Goal: Information Seeking & Learning: Learn about a topic

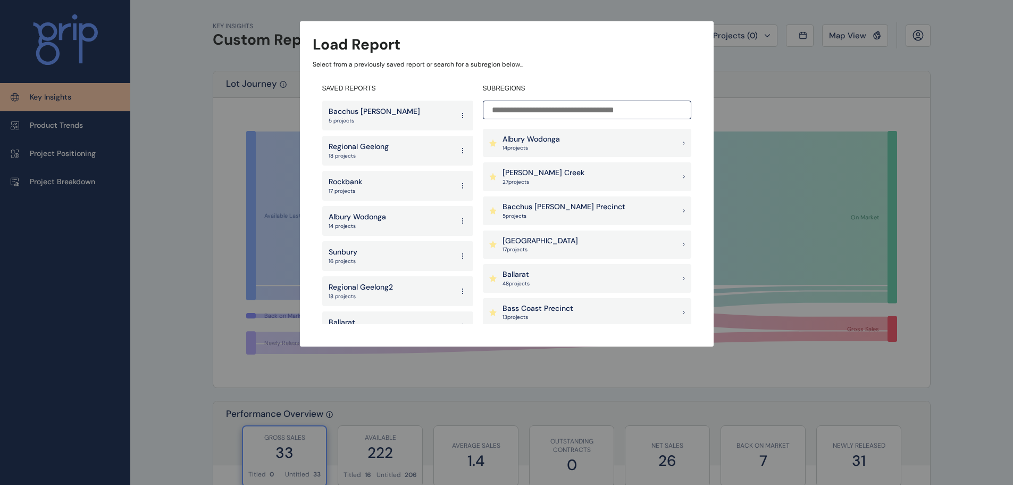
click at [515, 118] on input at bounding box center [587, 110] width 208 height 19
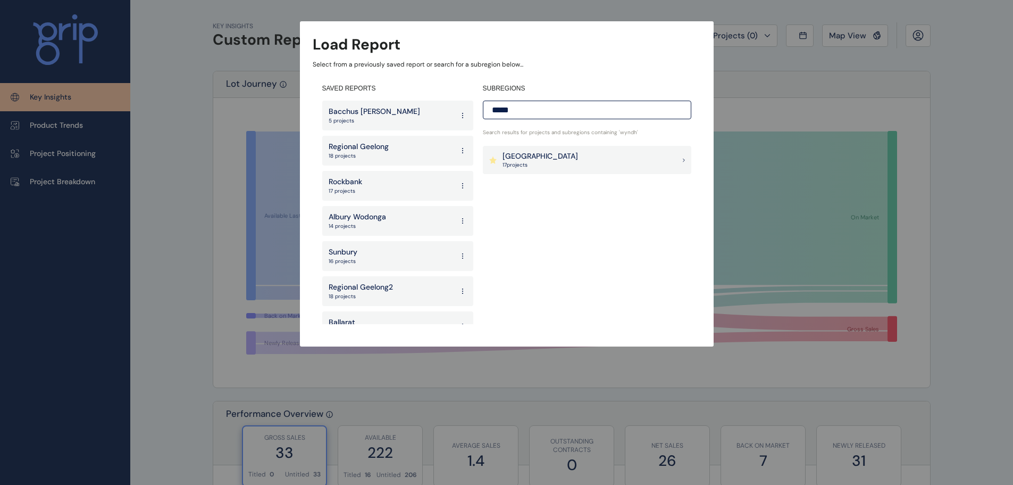
type input "*****"
click at [578, 158] on div "[GEOGRAPHIC_DATA] 17 project s" at bounding box center [587, 160] width 208 height 29
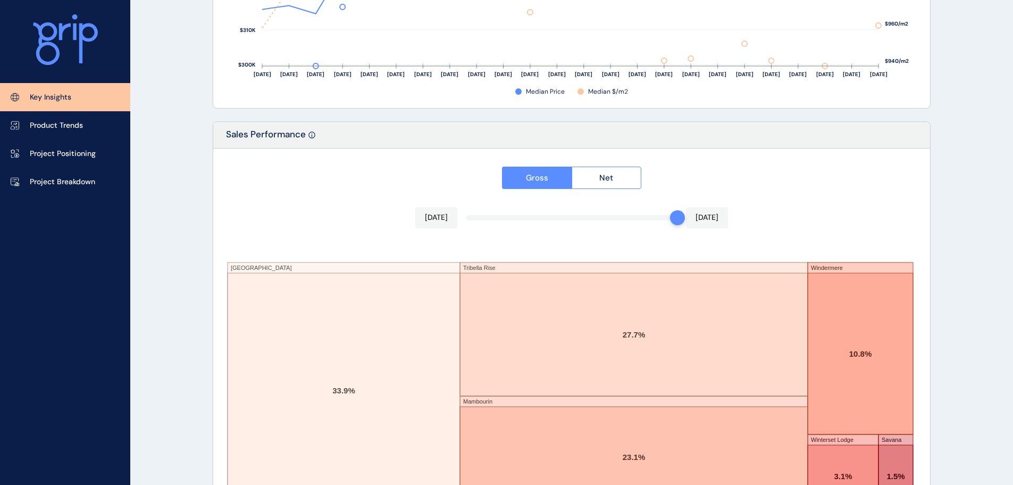
scroll to position [1755, 0]
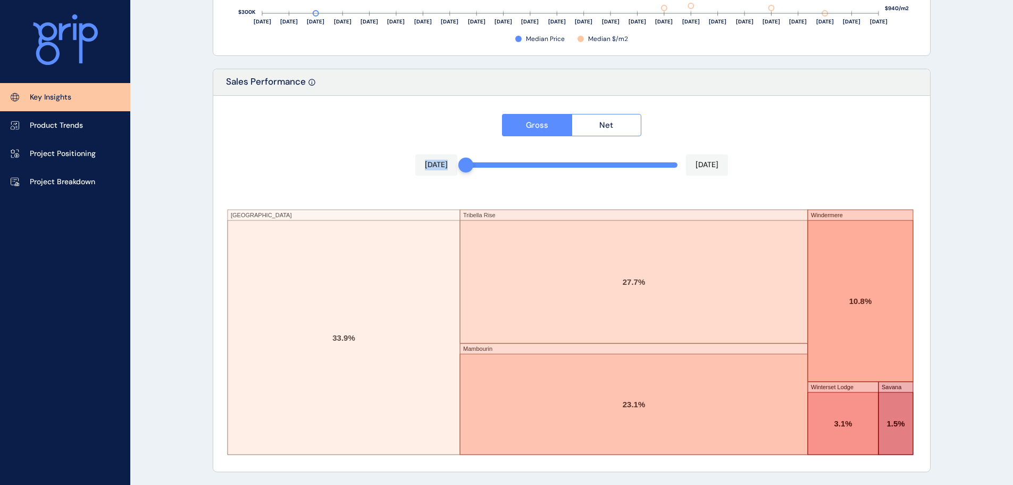
drag, startPoint x: 678, startPoint y: 168, endPoint x: 448, endPoint y: 173, distance: 229.8
click at [450, 173] on div "Gross Net [DATE] [DATE] [GEOGRAPHIC_DATA] [GEOGRAPHIC_DATA] Mambourin Windermer…" at bounding box center [571, 283] width 717 height 375
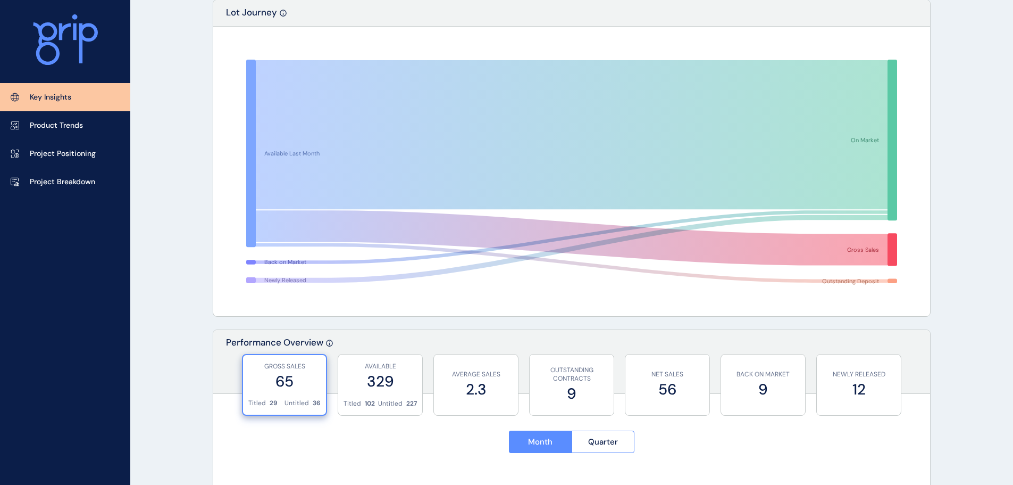
scroll to position [53, 0]
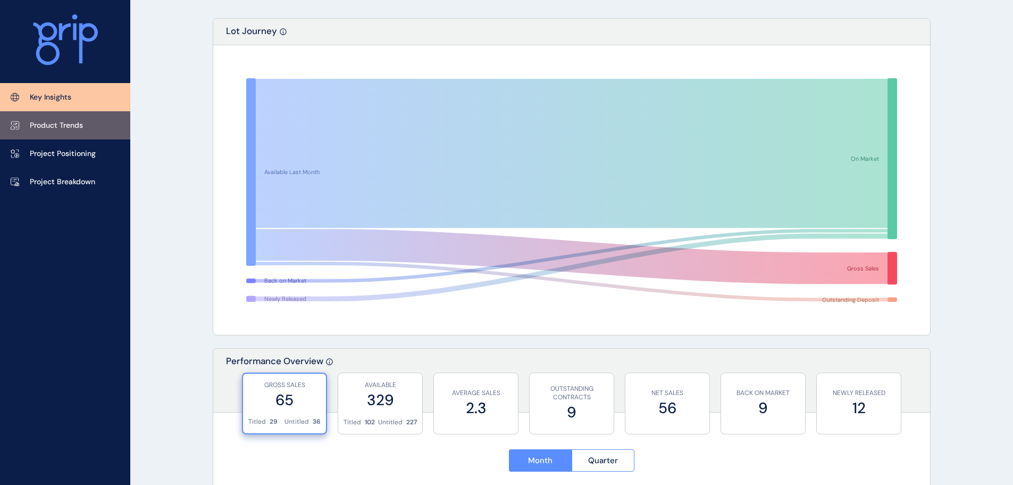
click at [62, 129] on p "Product Trends" at bounding box center [56, 125] width 53 height 11
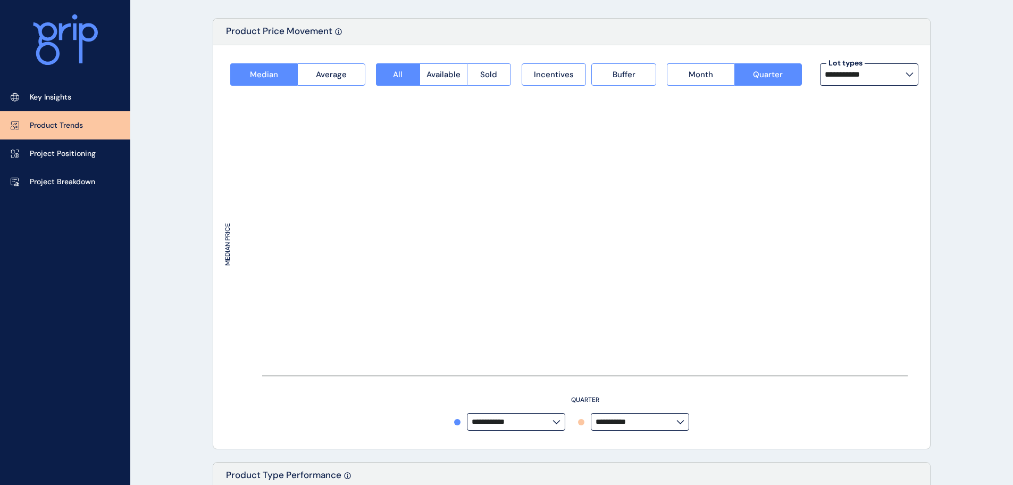
type input "**********"
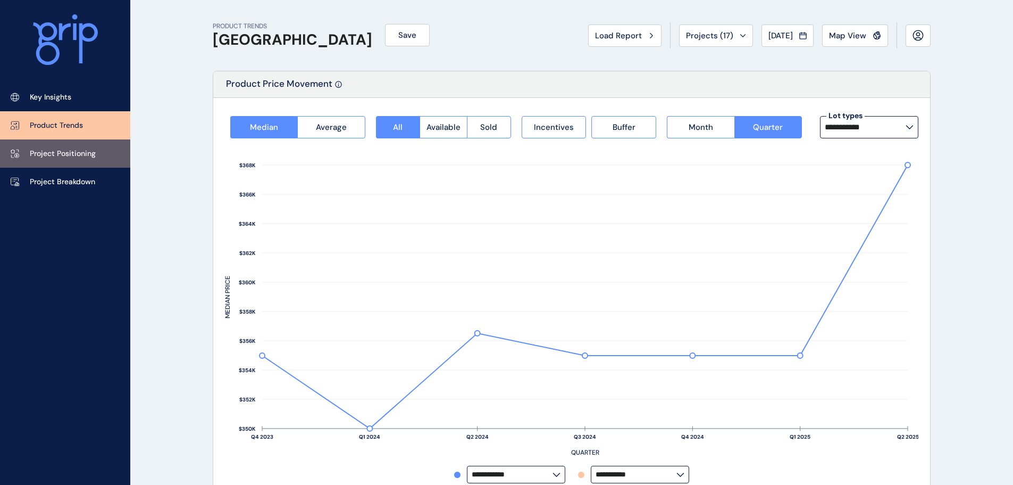
click at [107, 156] on link "Project Positioning" at bounding box center [65, 153] width 130 height 28
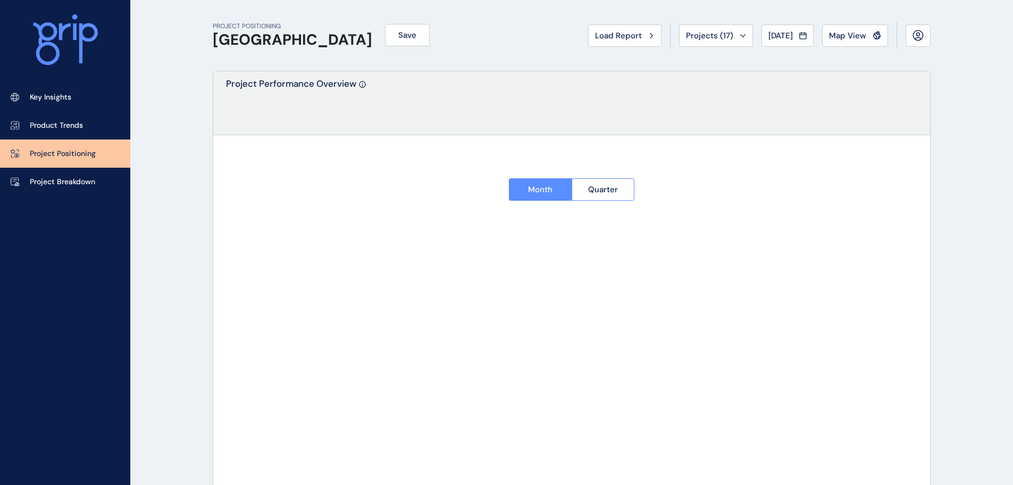
type input "**********"
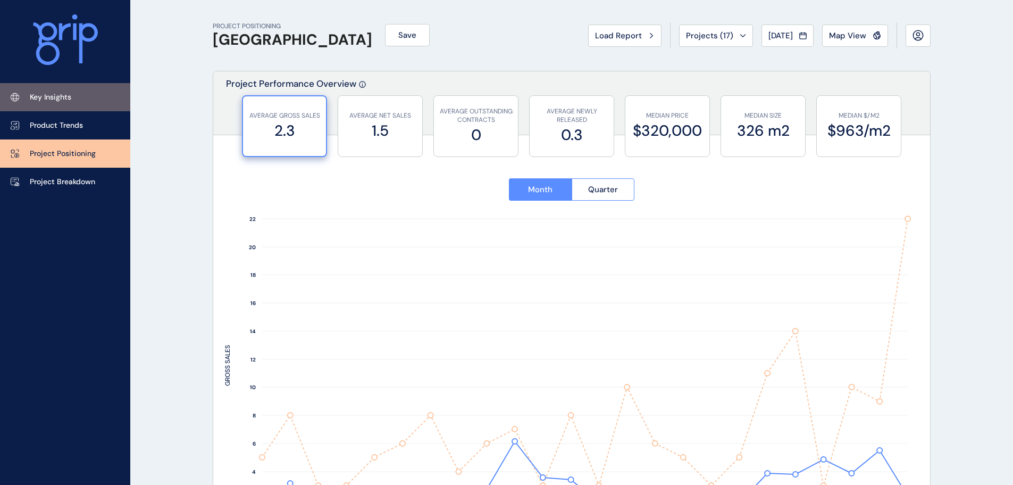
click at [71, 99] on p "Key Insights" at bounding box center [50, 97] width 41 height 11
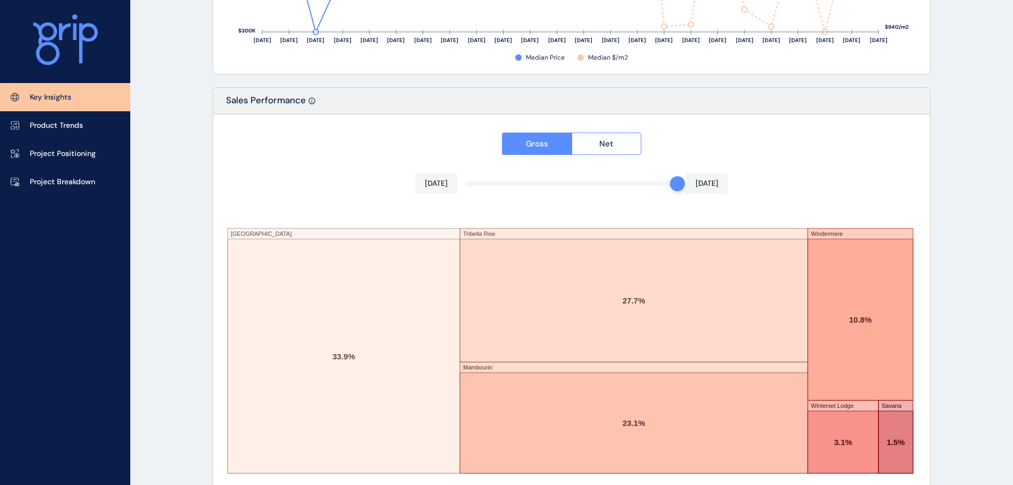
scroll to position [1755, 0]
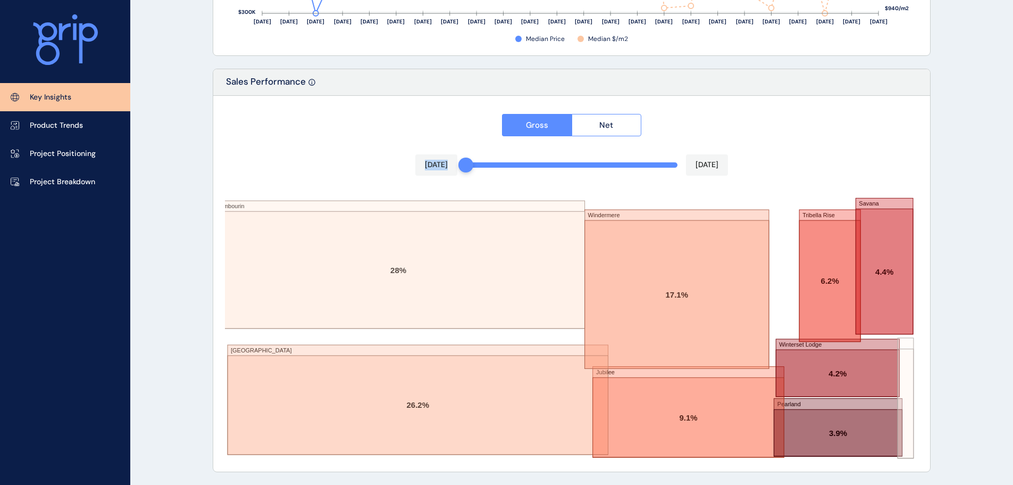
drag, startPoint x: 679, startPoint y: 166, endPoint x: 410, endPoint y: 164, distance: 269.1
click at [410, 164] on div "Gross Net [DATE] [DATE] [GEOGRAPHIC_DATA] Windermere Jubilee Tribella Rise Sava…" at bounding box center [571, 283] width 717 height 375
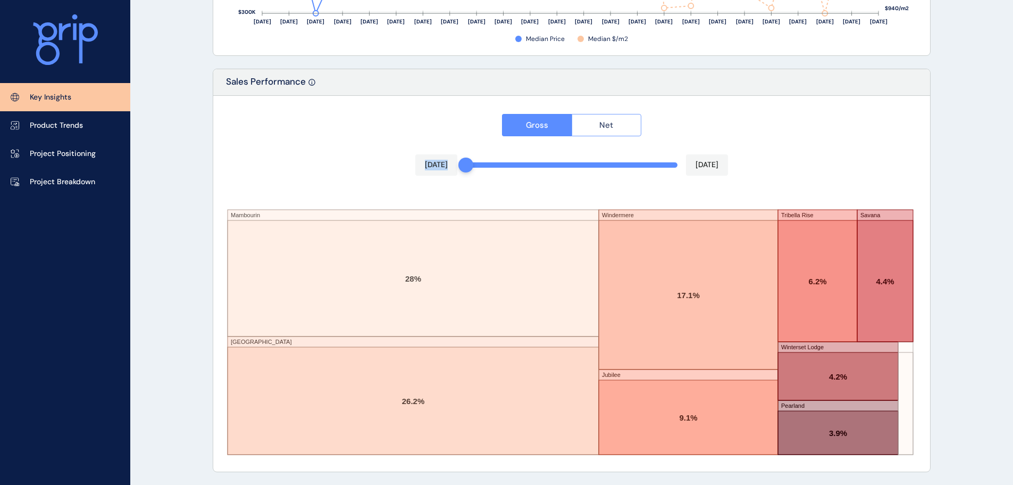
click at [608, 129] on span "Net" at bounding box center [606, 125] width 14 height 11
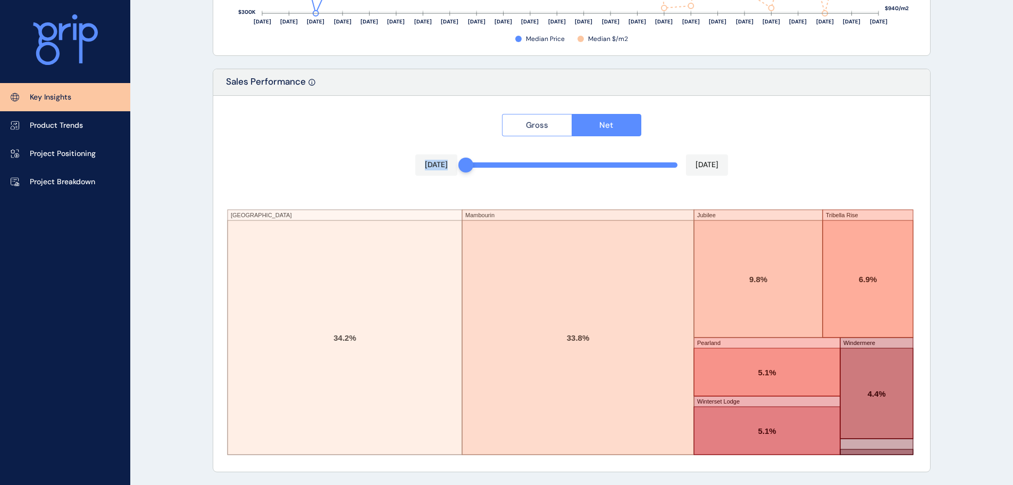
click at [563, 126] on button "Gross" at bounding box center [537, 125] width 70 height 22
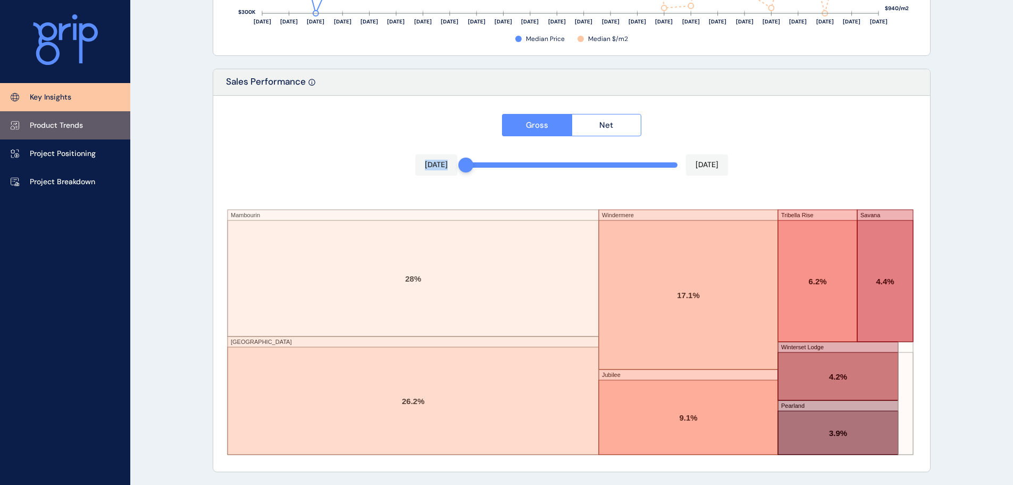
click at [73, 125] on p "Product Trends" at bounding box center [56, 125] width 53 height 11
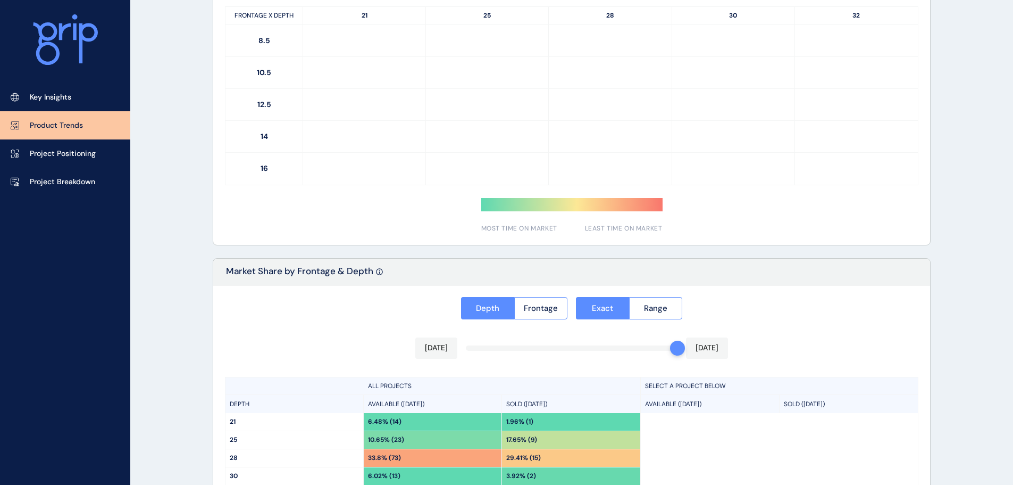
scroll to position [760, 0]
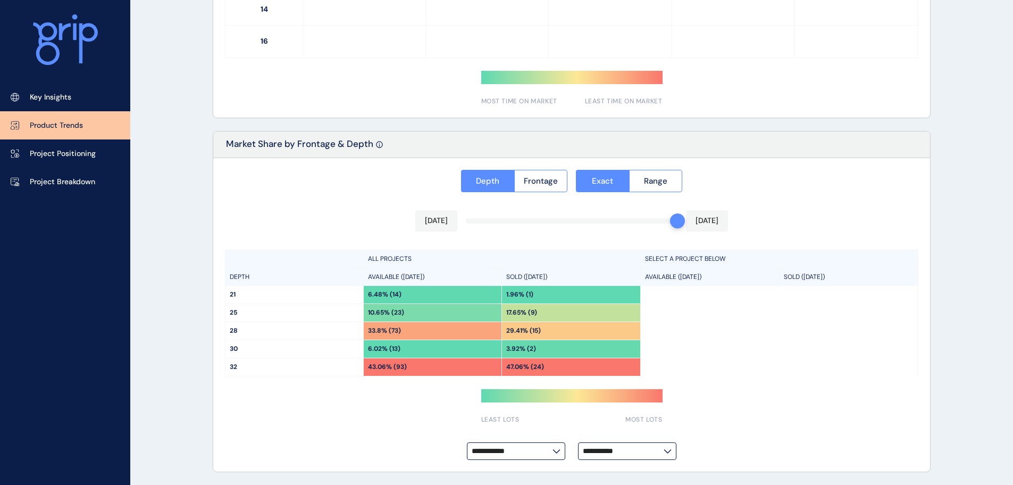
type input "**********"
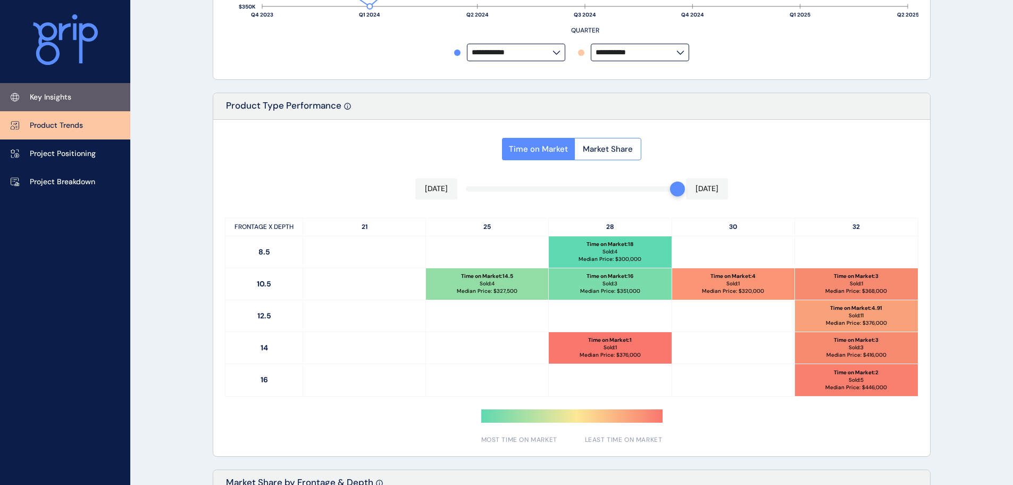
scroll to position [441, 0]
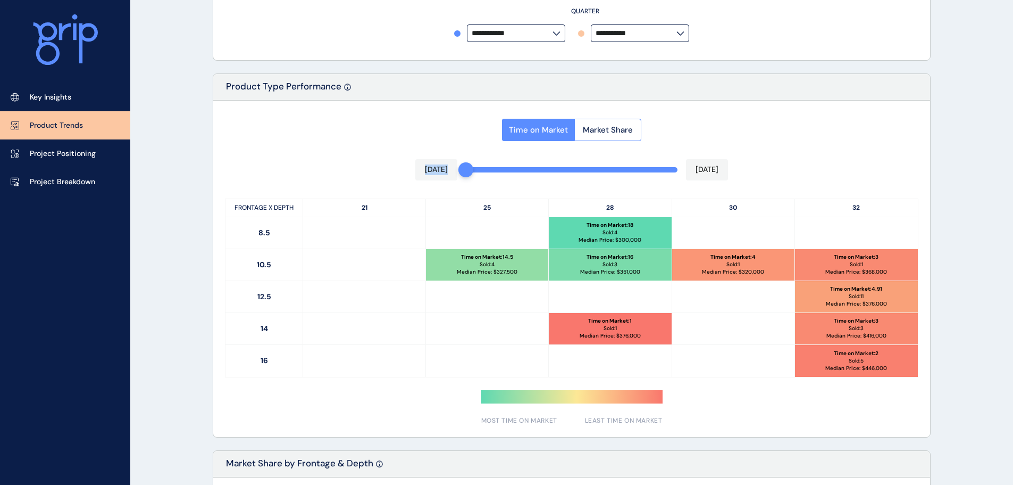
drag, startPoint x: 678, startPoint y: 173, endPoint x: 391, endPoint y: 177, distance: 286.7
click at [391, 177] on div "Time on Market Market Share [DATE] [DATE] FRONTAGE X DEPTH 21 25 28 30 32 8.5 T…" at bounding box center [571, 269] width 717 height 336
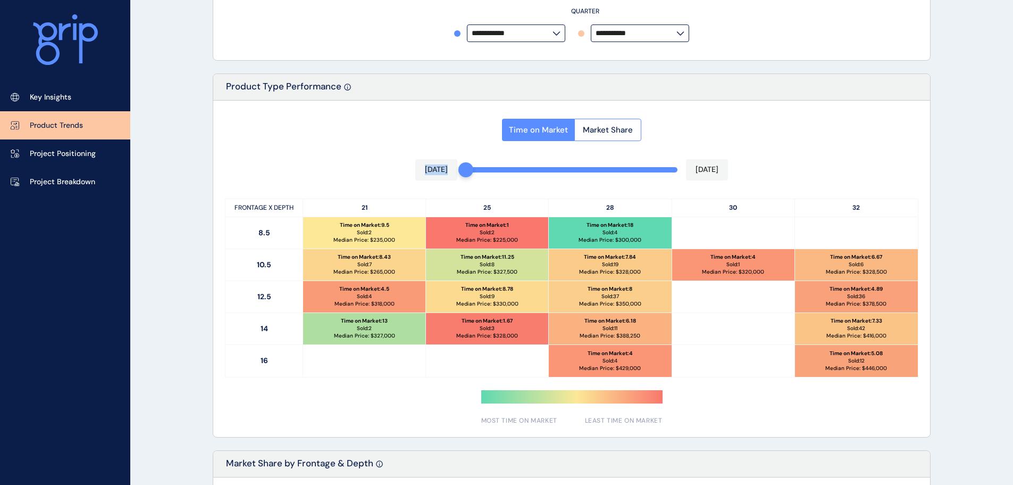
click at [388, 158] on div "Time on Market Market Share [DATE] [DATE] FRONTAGE X DEPTH 21 25 28 30 32 8.5 T…" at bounding box center [571, 269] width 717 height 336
drag, startPoint x: 969, startPoint y: 400, endPoint x: 964, endPoint y: 381, distance: 20.3
click at [969, 400] on div "PRODUCT TRENDS [GEOGRAPHIC_DATA] Precinct Save Load Report Projects ( 17 ) [DAT…" at bounding box center [506, 181] width 1013 height 1244
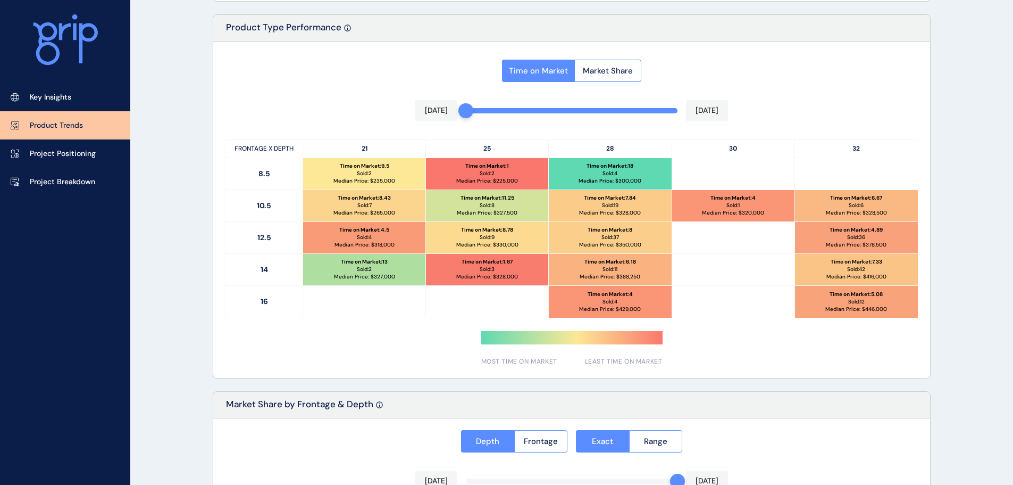
scroll to position [494, 0]
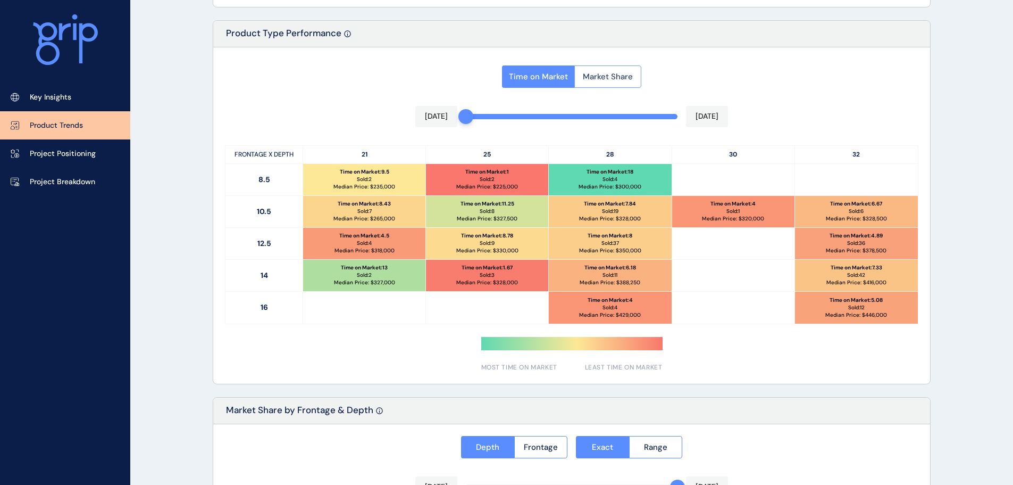
click at [589, 71] on span "Market Share" at bounding box center [608, 76] width 50 height 11
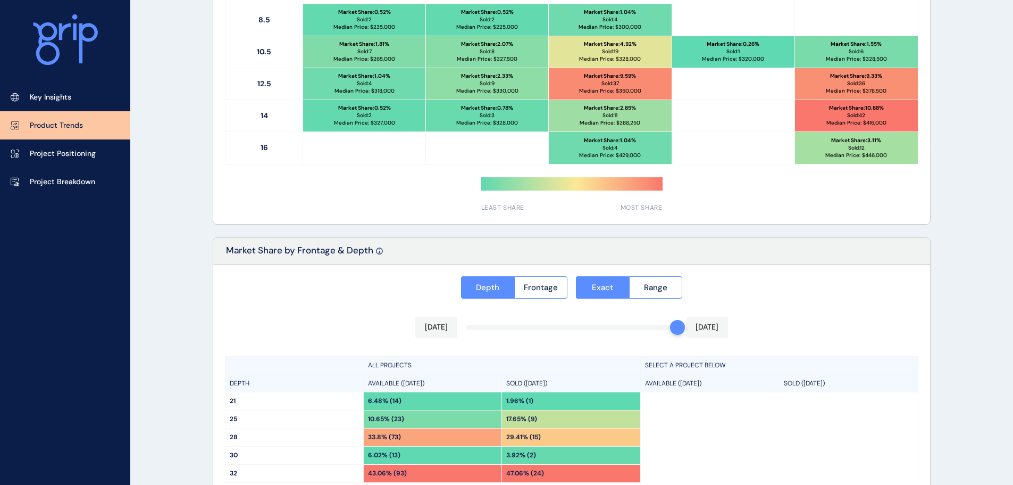
scroll to position [760, 0]
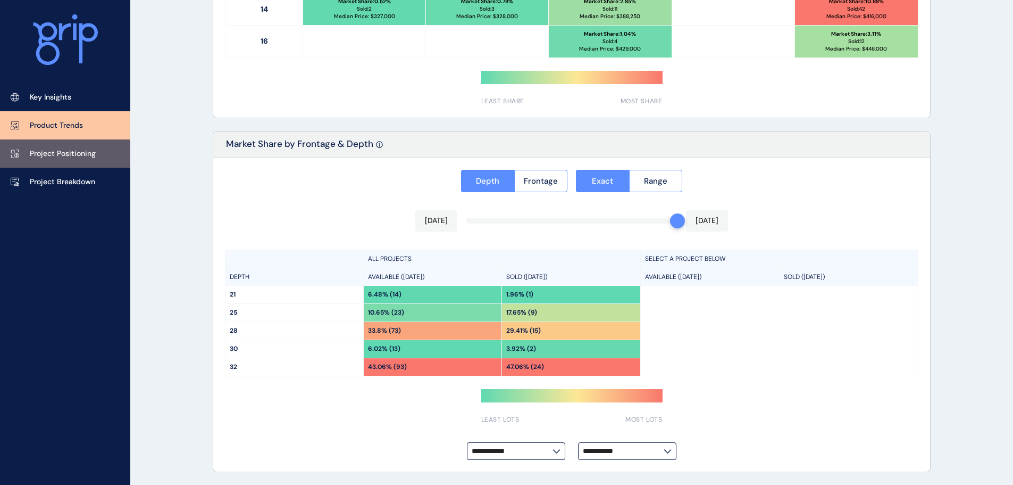
click at [103, 158] on link "Project Positioning" at bounding box center [65, 153] width 130 height 28
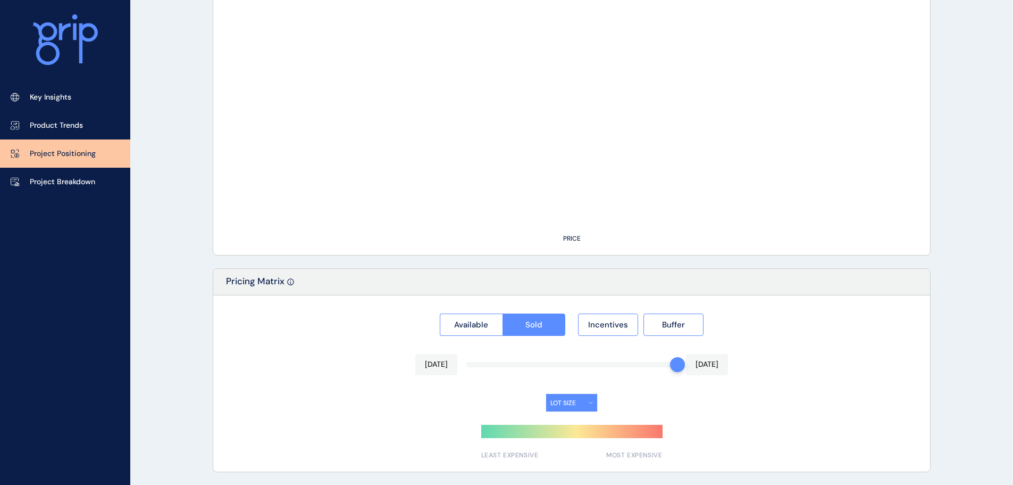
scroll to position [741, 0]
type input "**********"
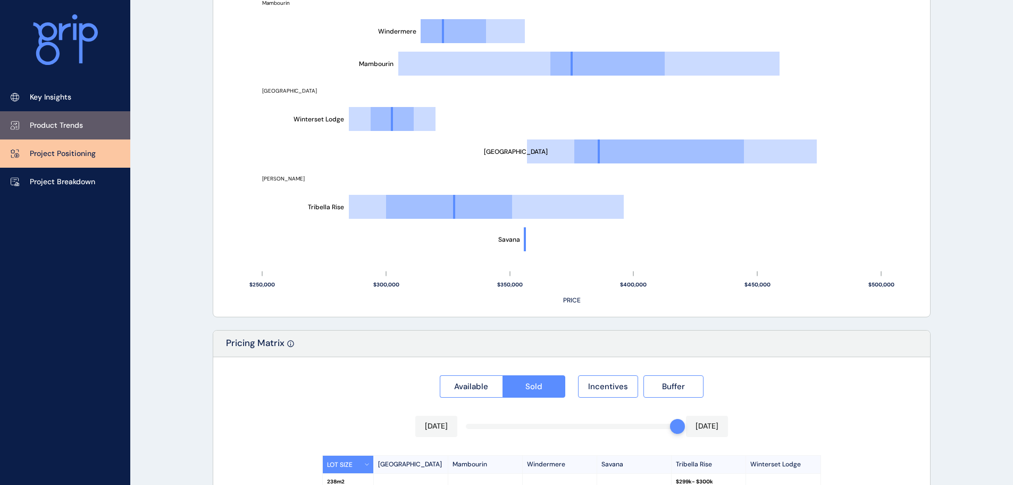
scroll to position [669, 0]
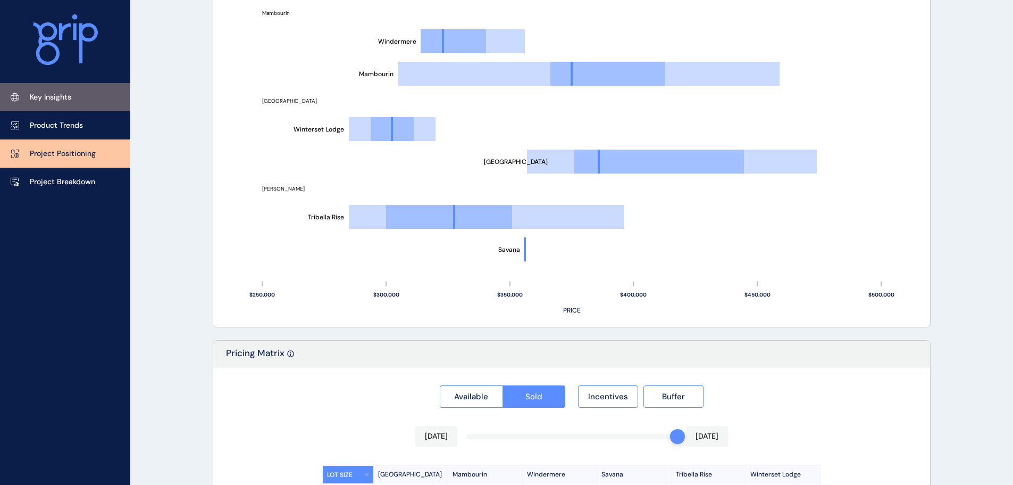
click at [82, 105] on link "Key Insights" at bounding box center [65, 97] width 130 height 28
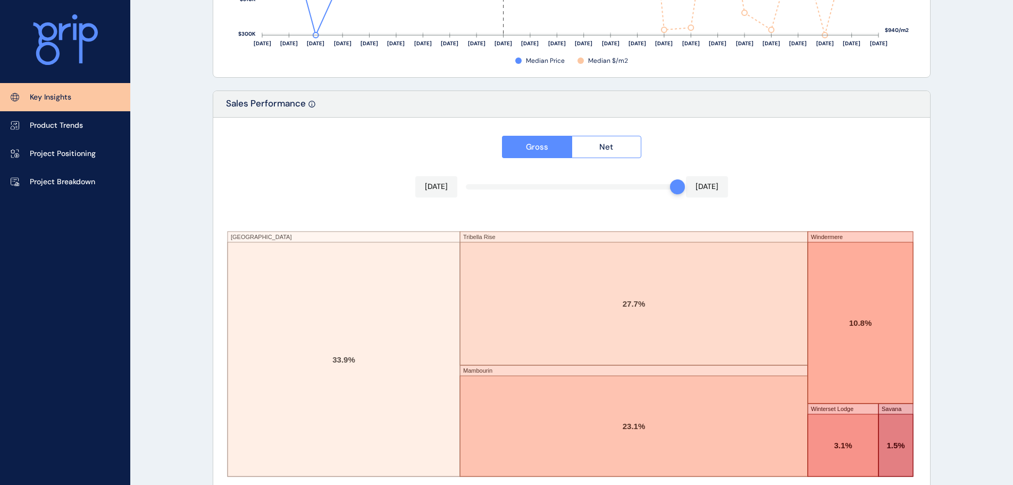
scroll to position [1755, 0]
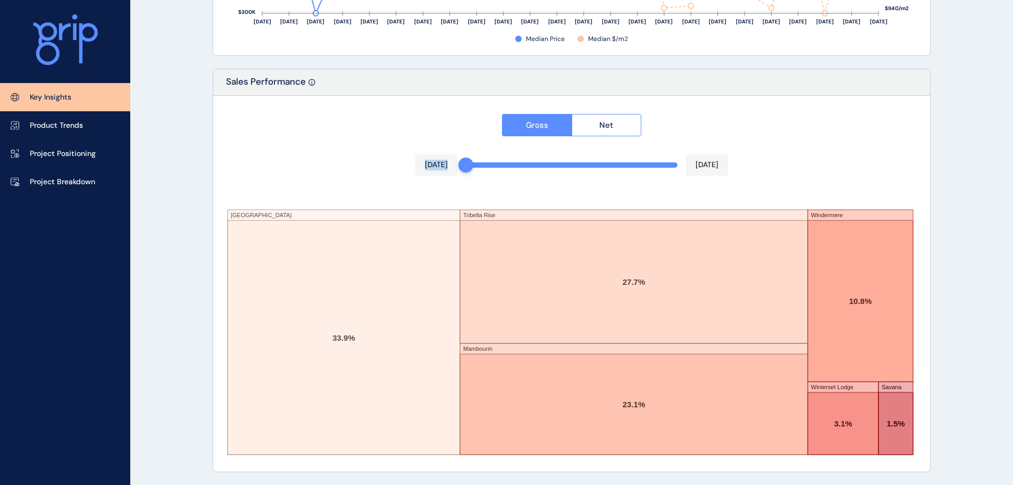
drag, startPoint x: 679, startPoint y: 168, endPoint x: 429, endPoint y: 166, distance: 250.5
click at [429, 166] on div "Gross Net [DATE] [DATE] [GEOGRAPHIC_DATA] [GEOGRAPHIC_DATA] Mambourin Windermer…" at bounding box center [571, 283] width 717 height 375
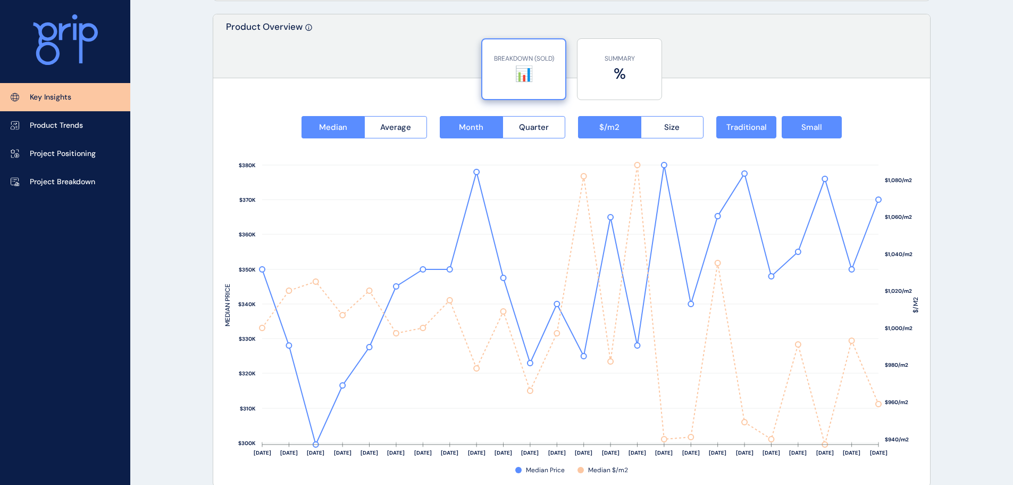
scroll to position [1223, 0]
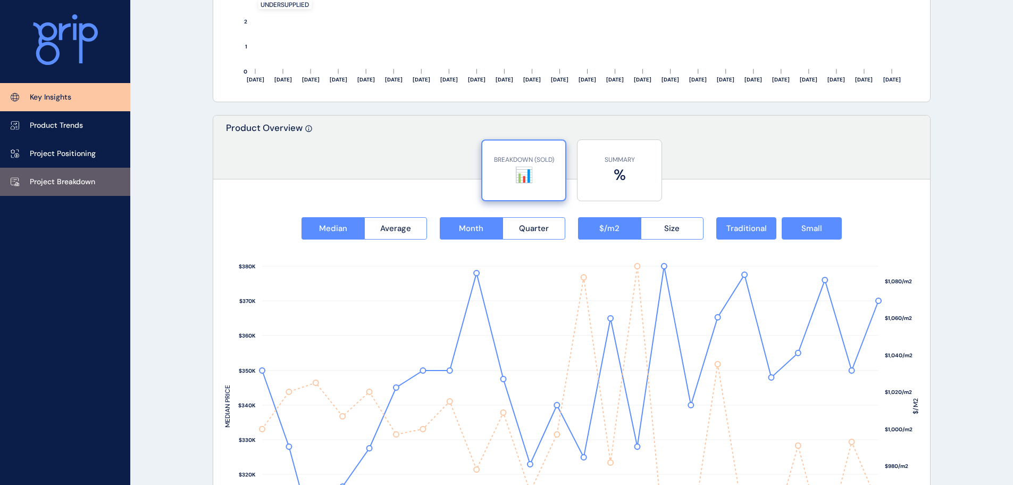
click at [90, 181] on p "Project Breakdown" at bounding box center [62, 182] width 65 height 11
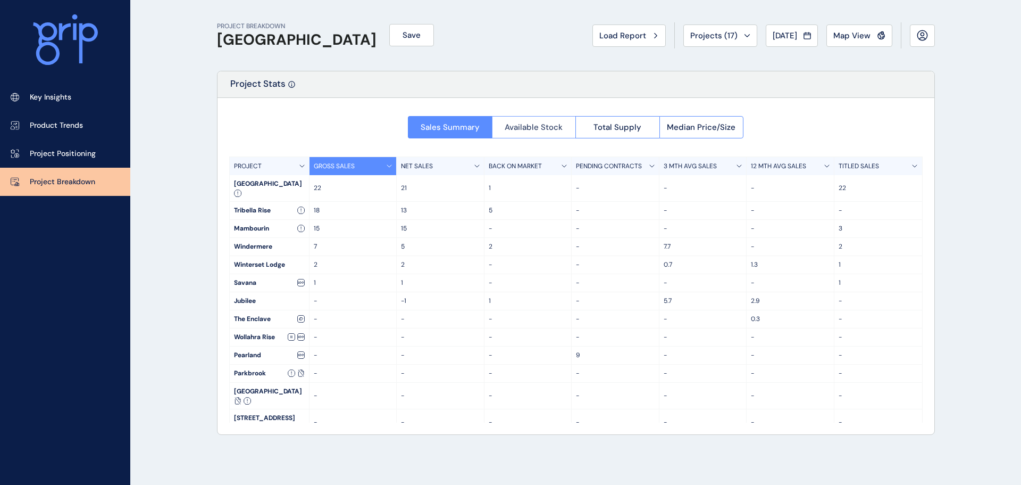
click at [557, 131] on span "Available Stock" at bounding box center [534, 127] width 58 height 11
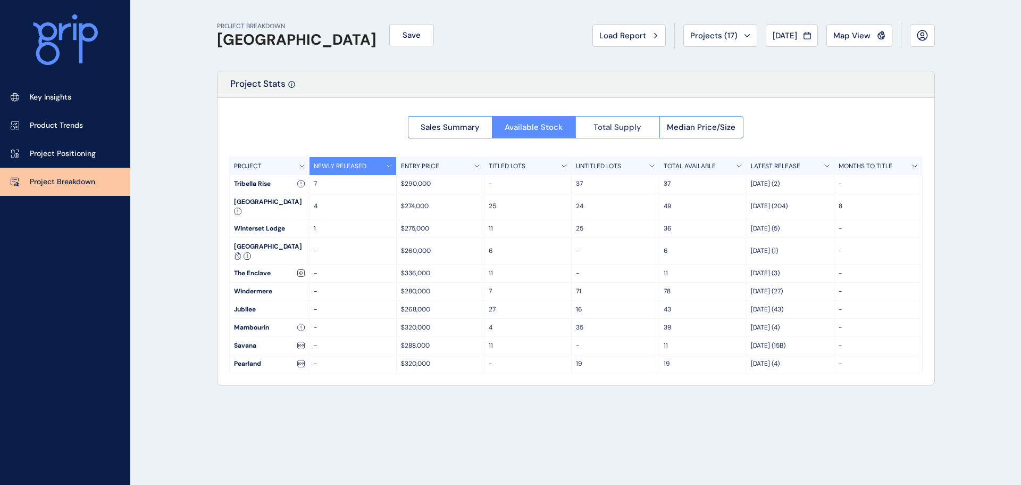
click at [649, 126] on button "Total Supply" at bounding box center [617, 127] width 84 height 22
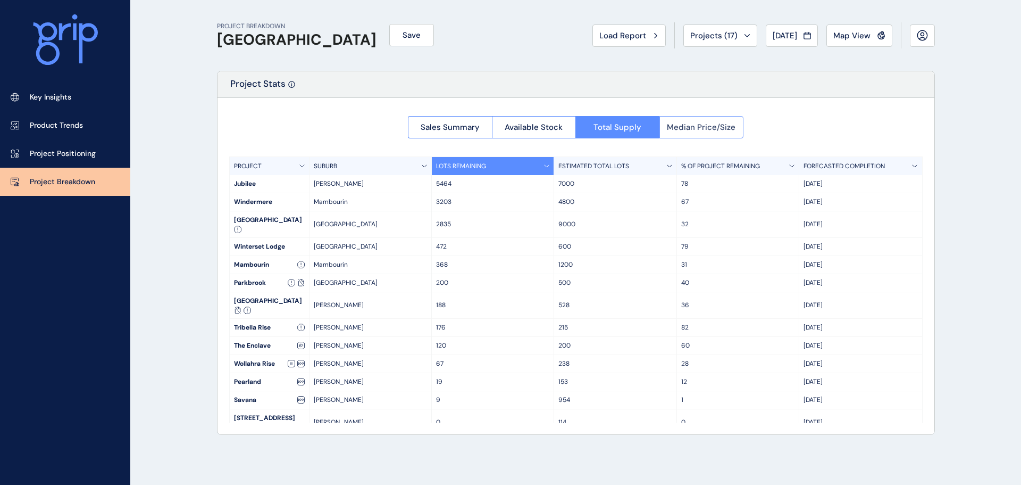
click at [691, 118] on button "Median Price/Size" at bounding box center [701, 127] width 85 height 22
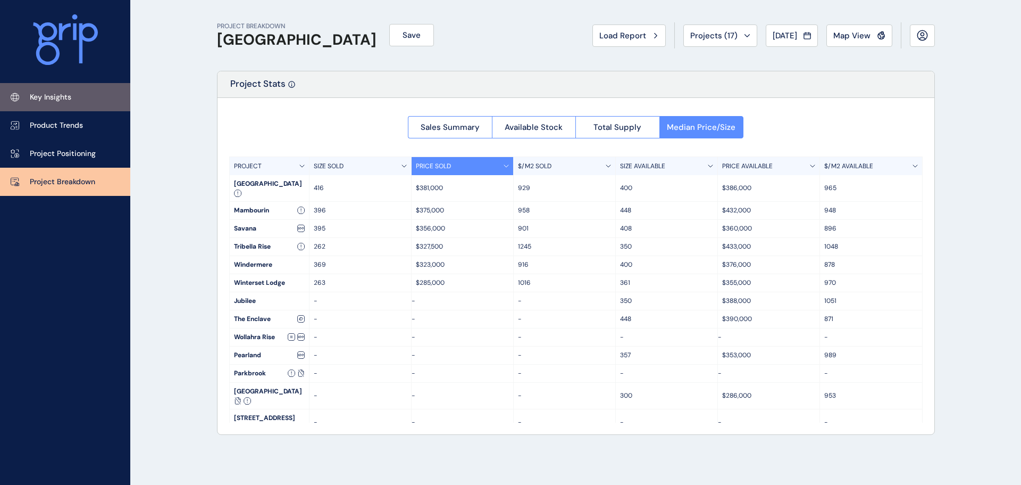
click at [56, 99] on p "Key Insights" at bounding box center [50, 97] width 41 height 11
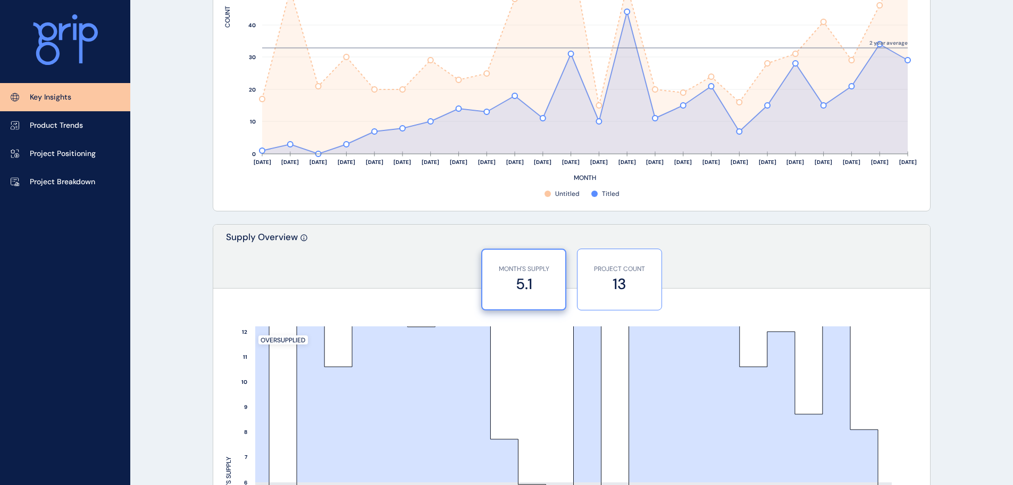
scroll to position [478, 0]
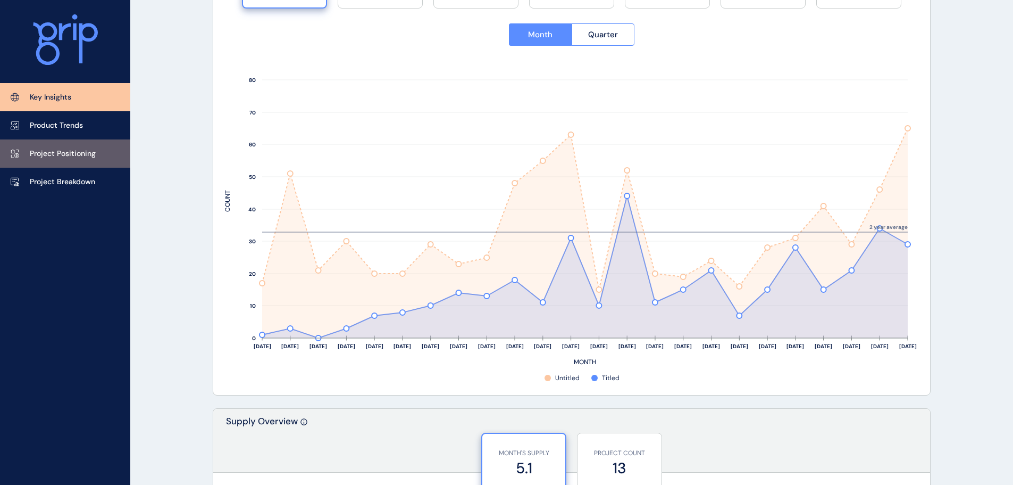
click at [103, 156] on link "Project Positioning" at bounding box center [65, 153] width 130 height 28
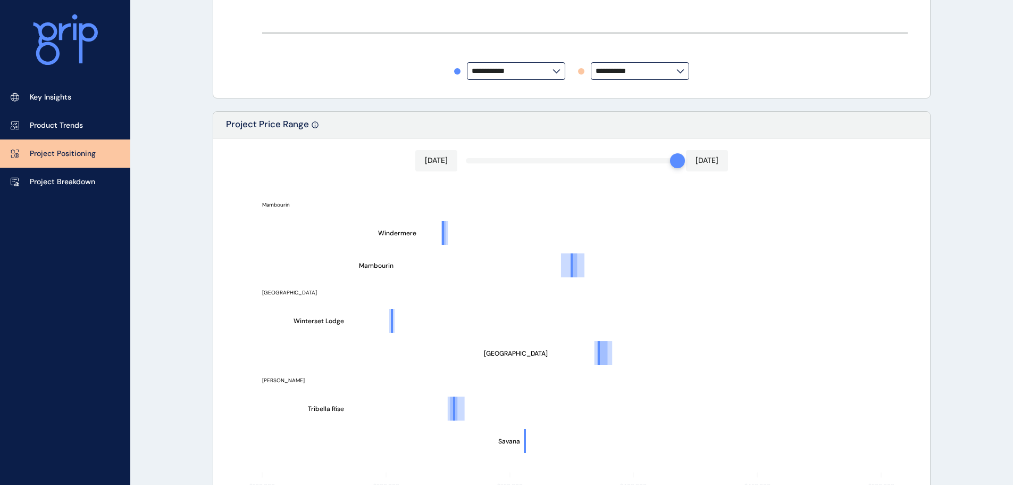
type input "**********"
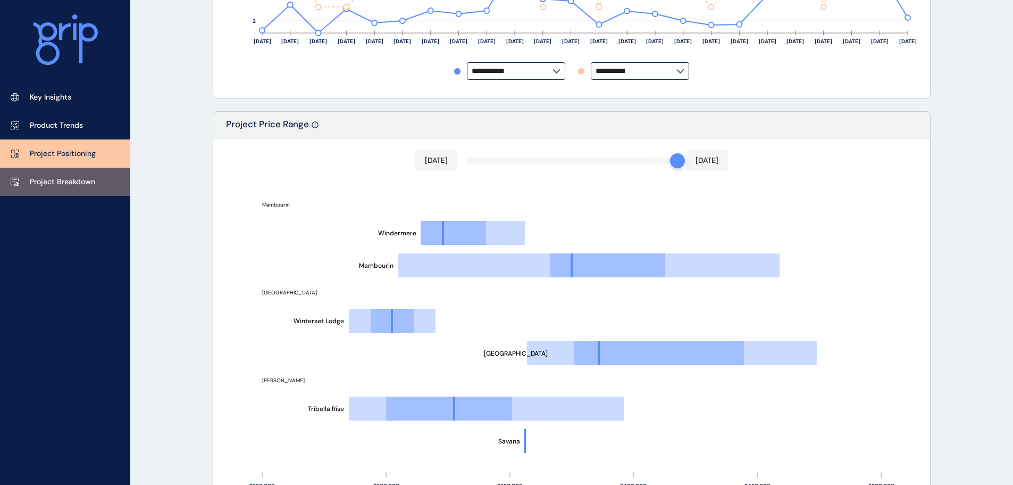
click at [104, 186] on link "Project Breakdown" at bounding box center [65, 182] width 130 height 28
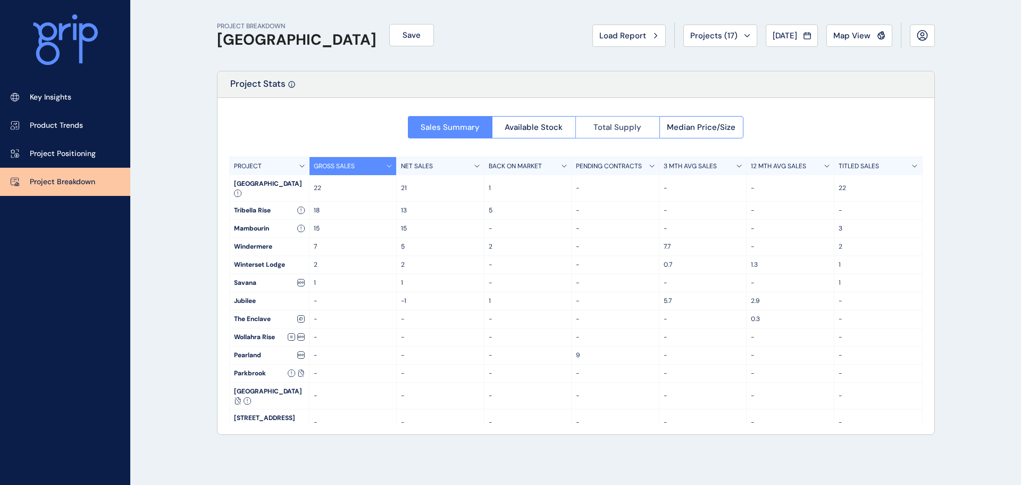
click at [596, 124] on span "Total Supply" at bounding box center [618, 127] width 48 height 11
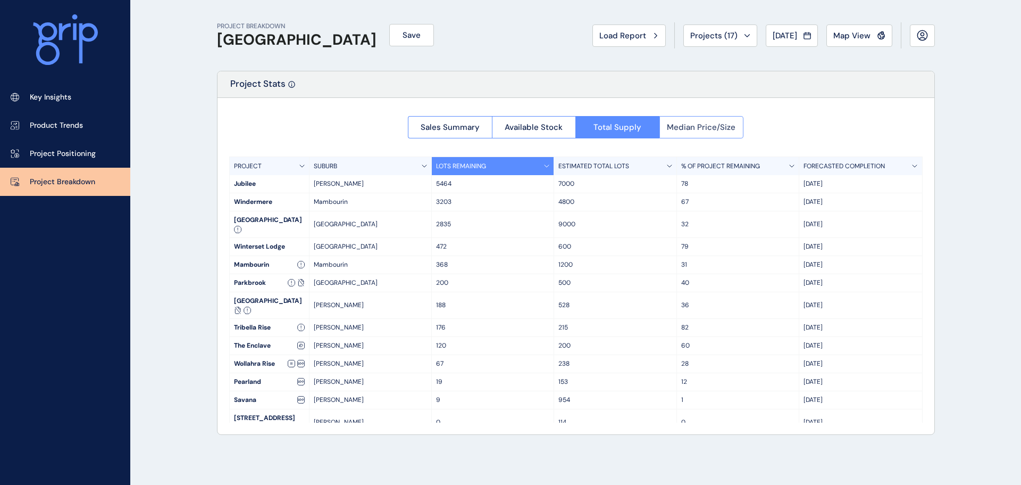
click at [693, 132] on span "Median Price/Size" at bounding box center [701, 127] width 69 height 11
